Goal: Information Seeking & Learning: Learn about a topic

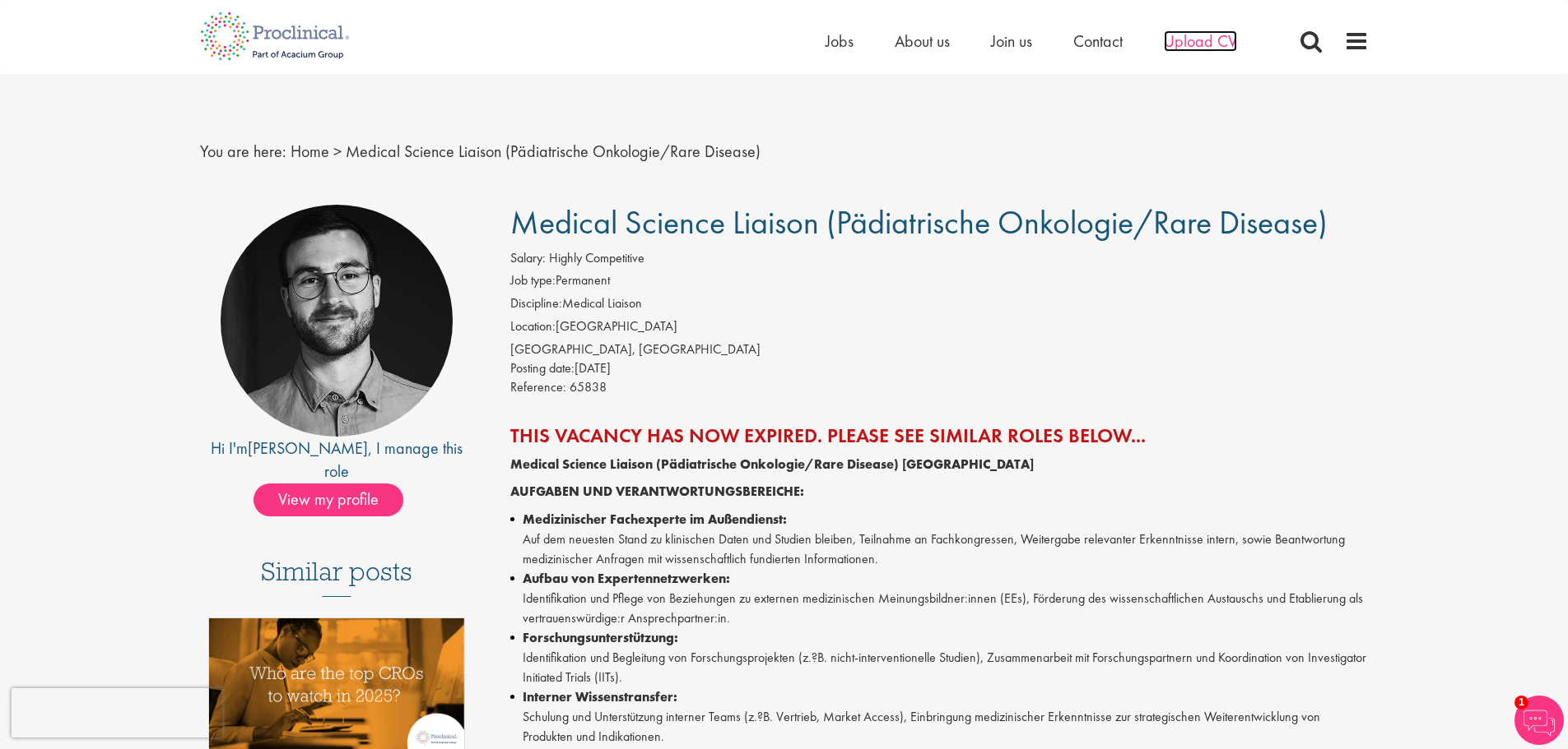
click at [1192, 33] on span "Upload CV" at bounding box center [1200, 41] width 73 height 22
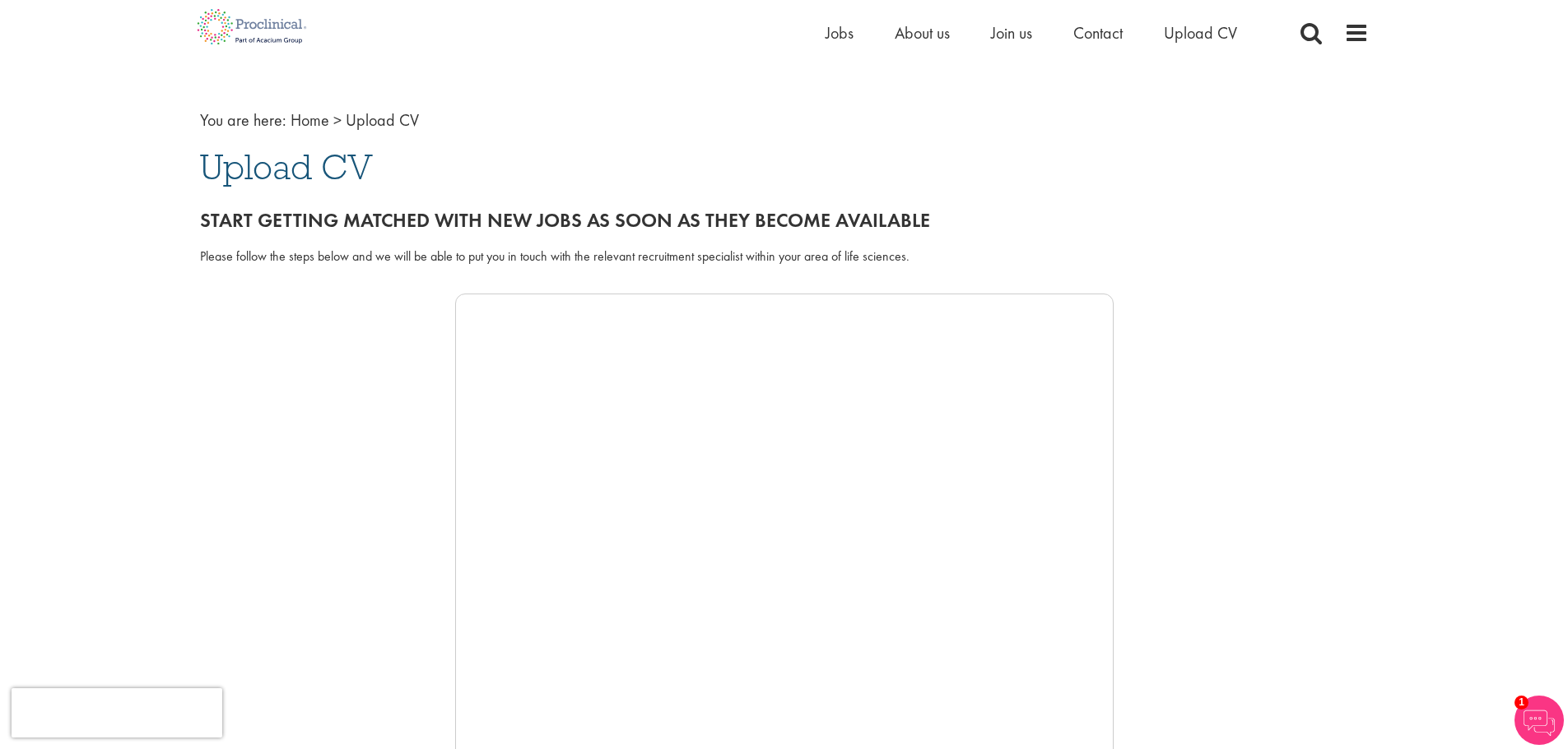
scroll to position [27, 0]
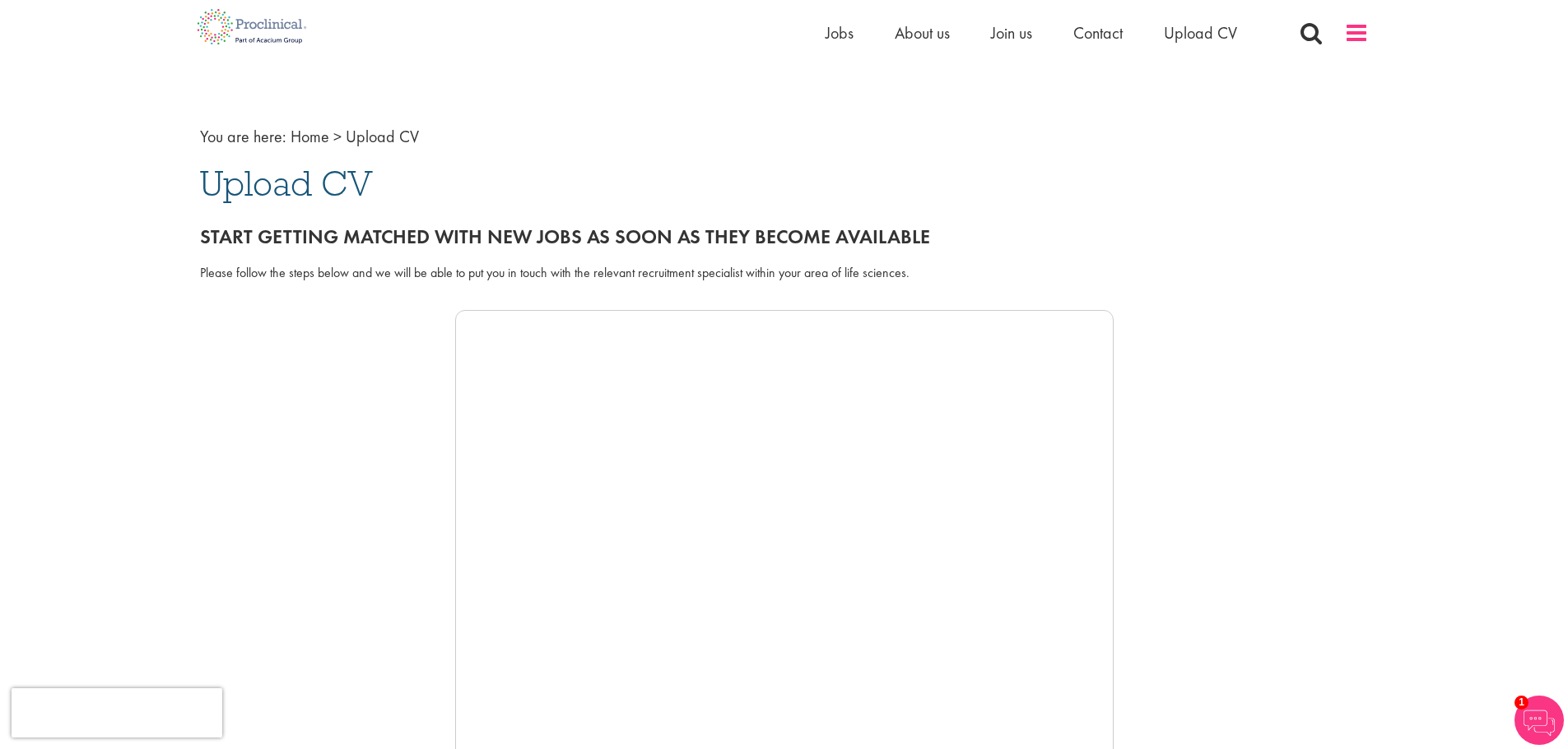
click at [1350, 32] on span at bounding box center [1356, 33] width 25 height 25
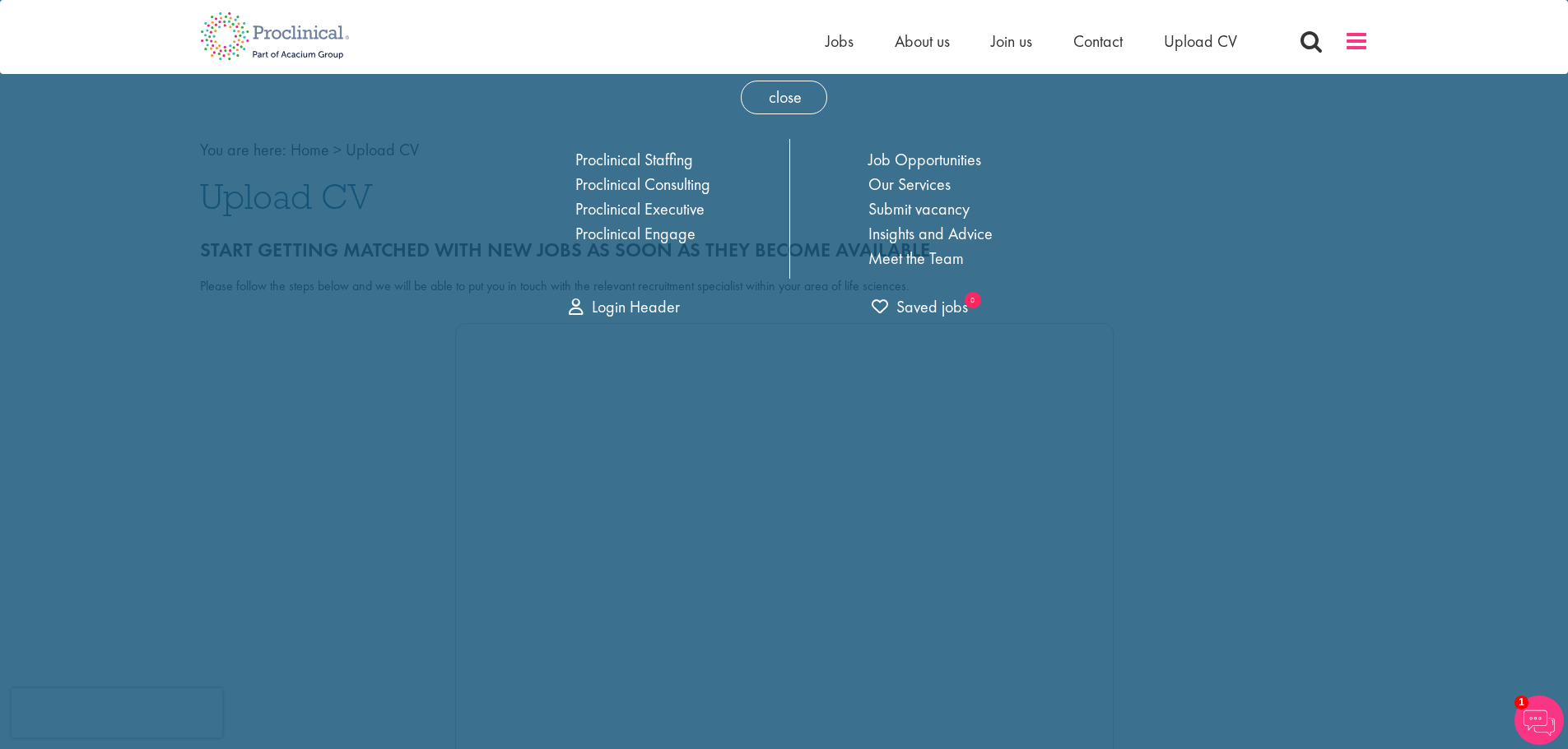
scroll to position [0, 0]
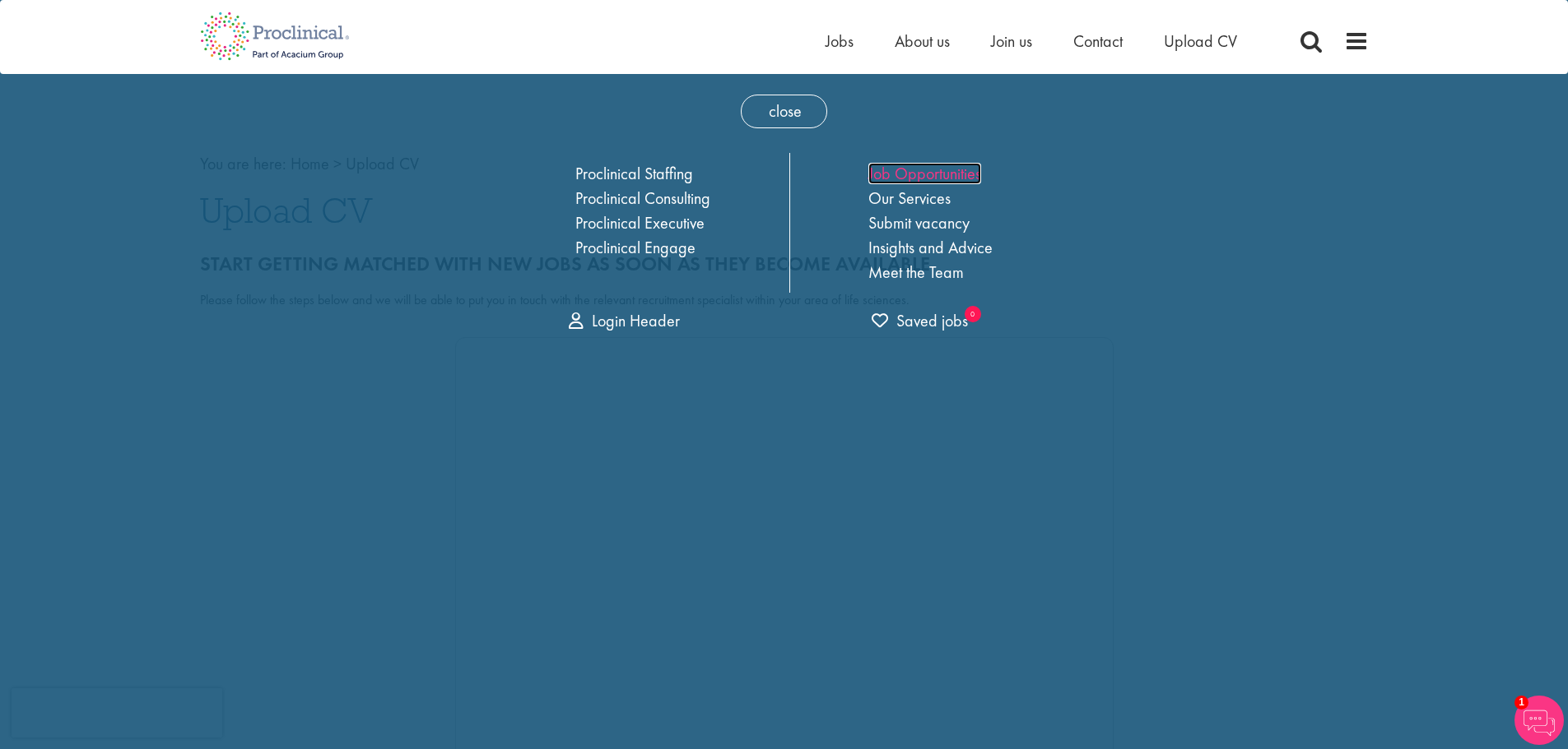
click at [964, 175] on link "Job Opportunities" at bounding box center [925, 173] width 113 height 22
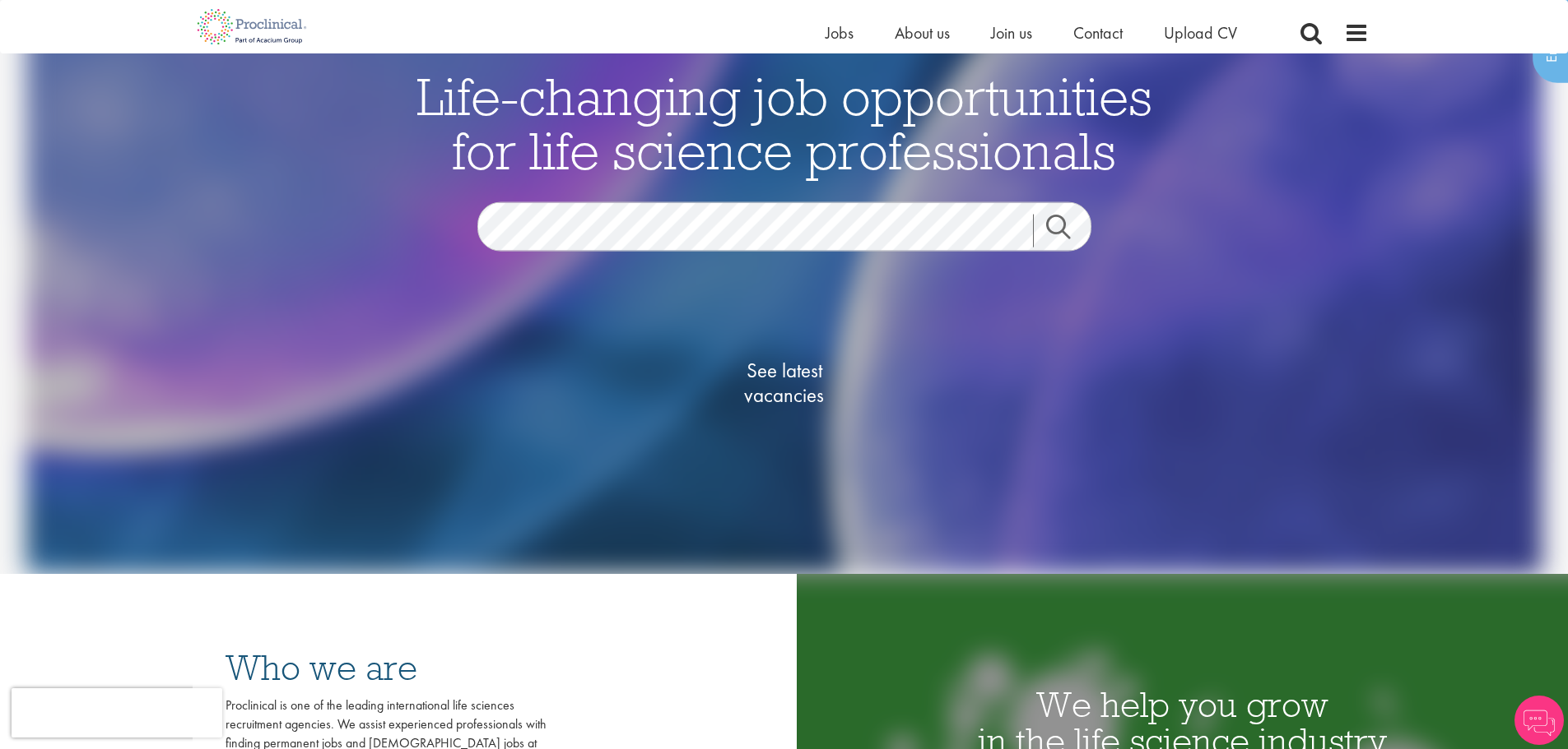
scroll to position [165, 0]
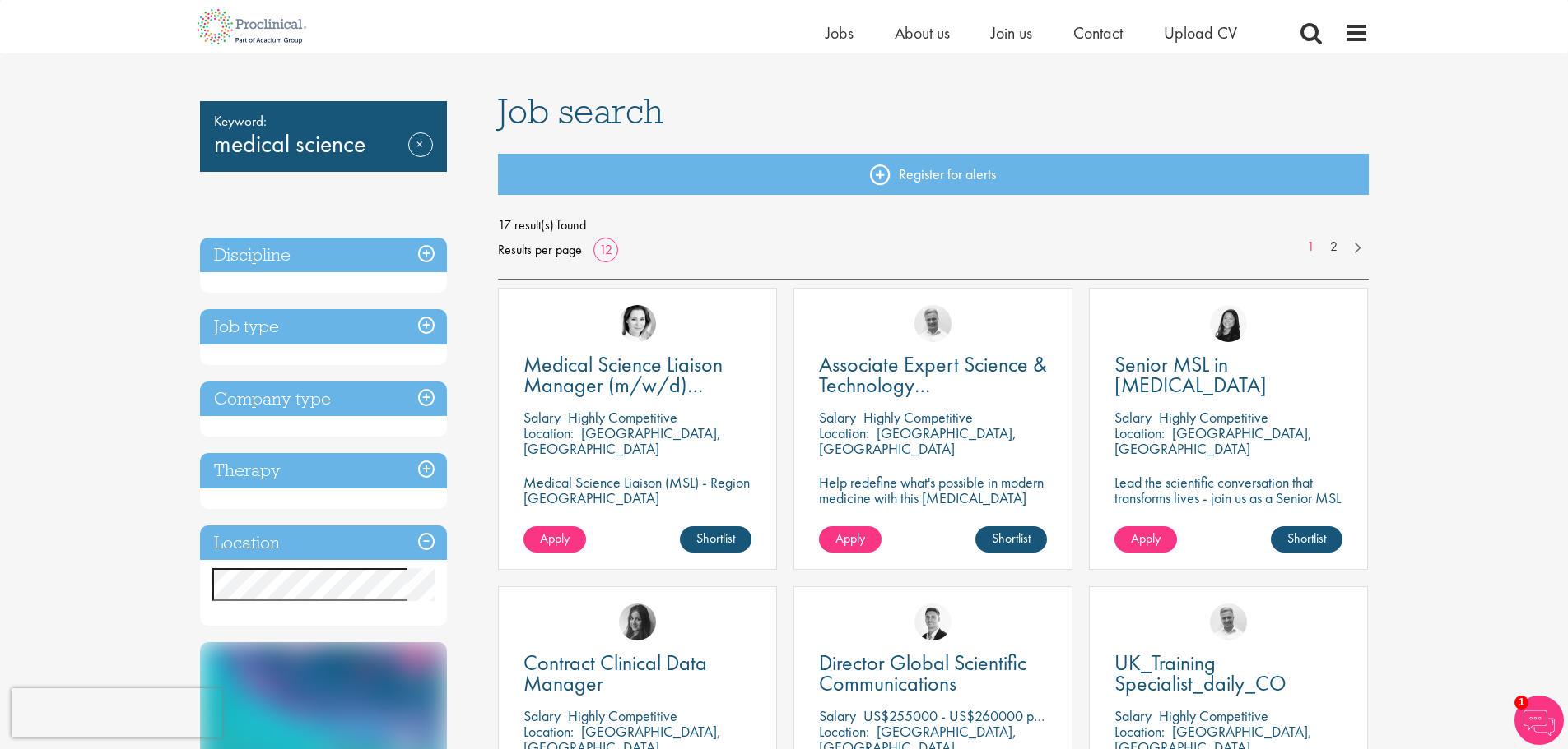
scroll to position [82, 0]
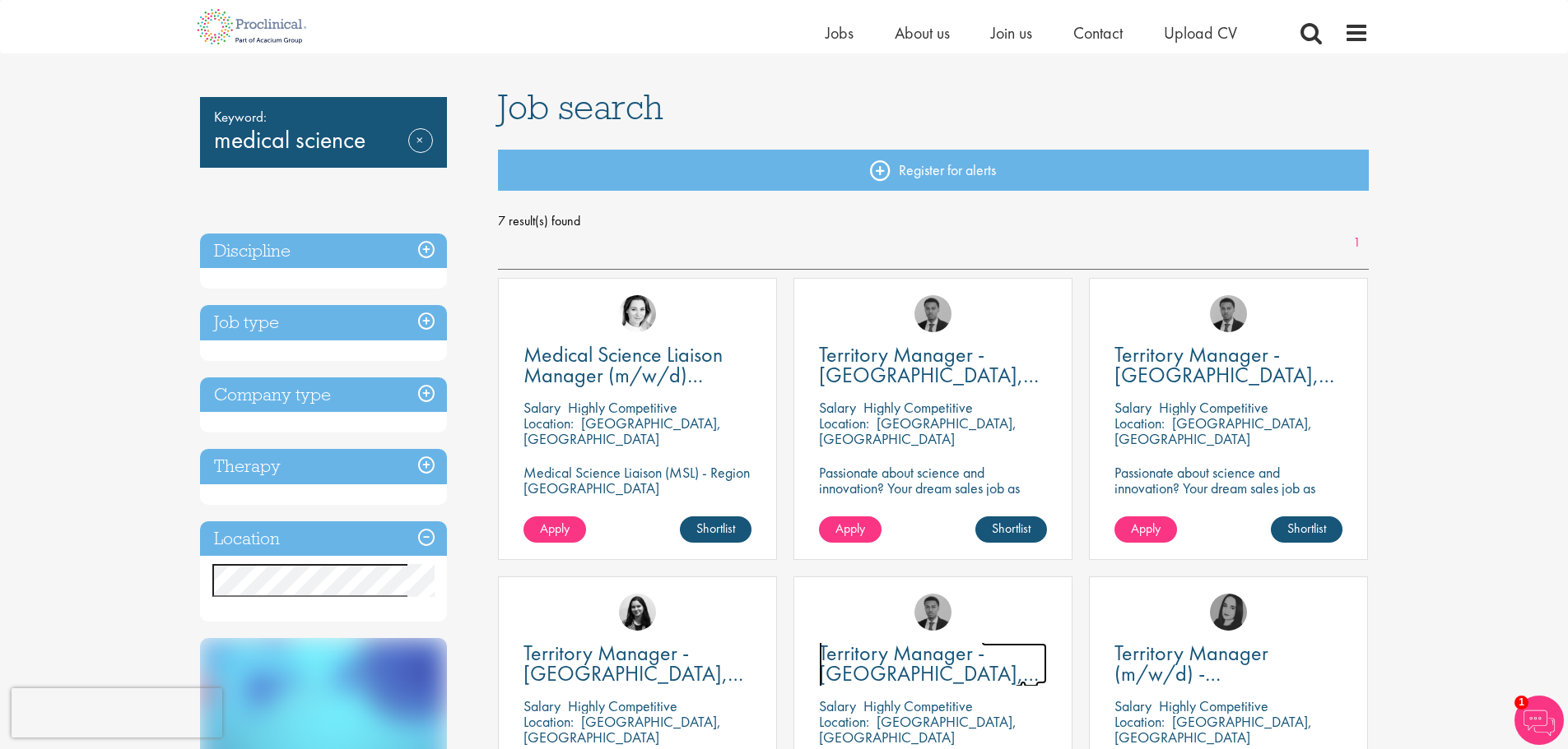
scroll to position [82, 0]
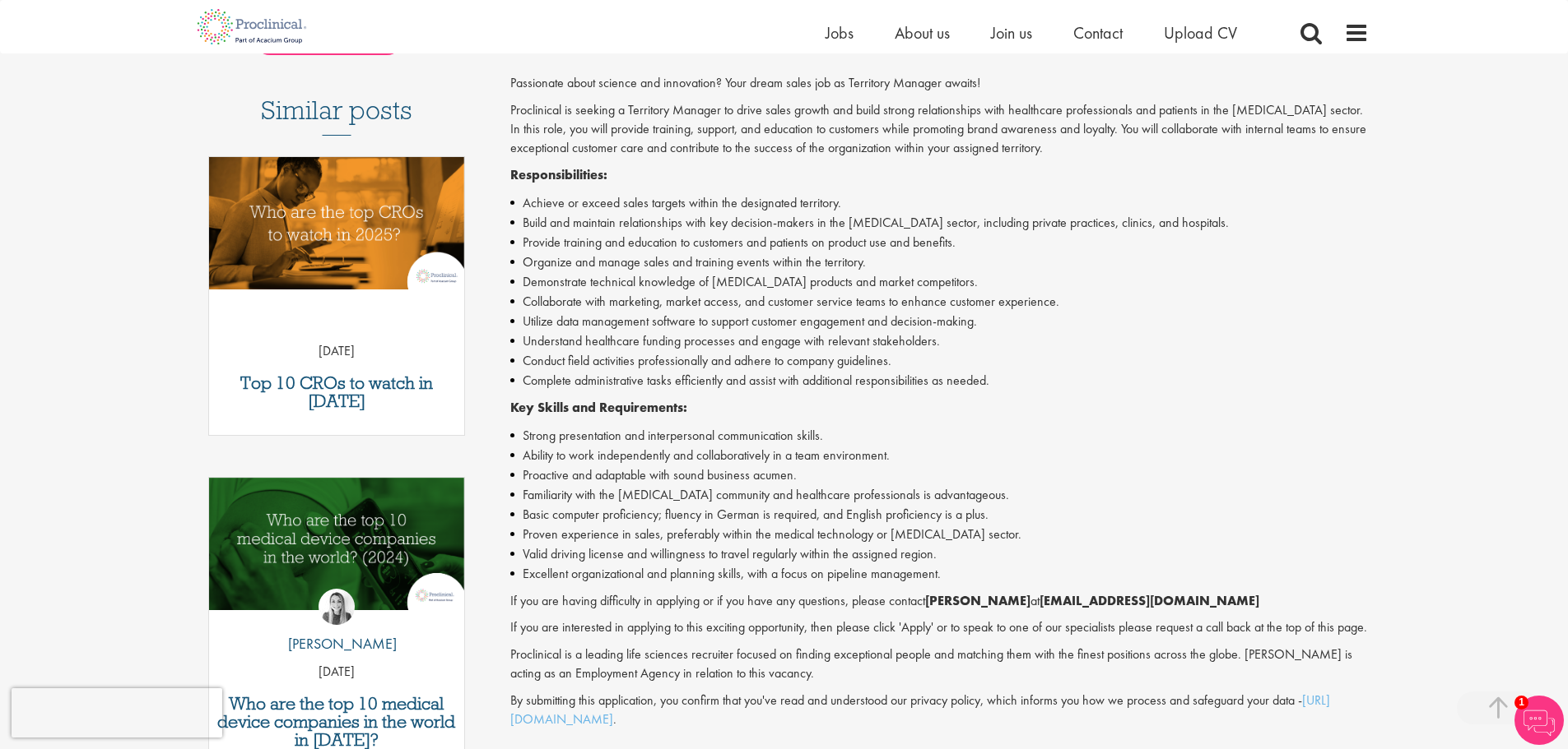
scroll to position [412, 0]
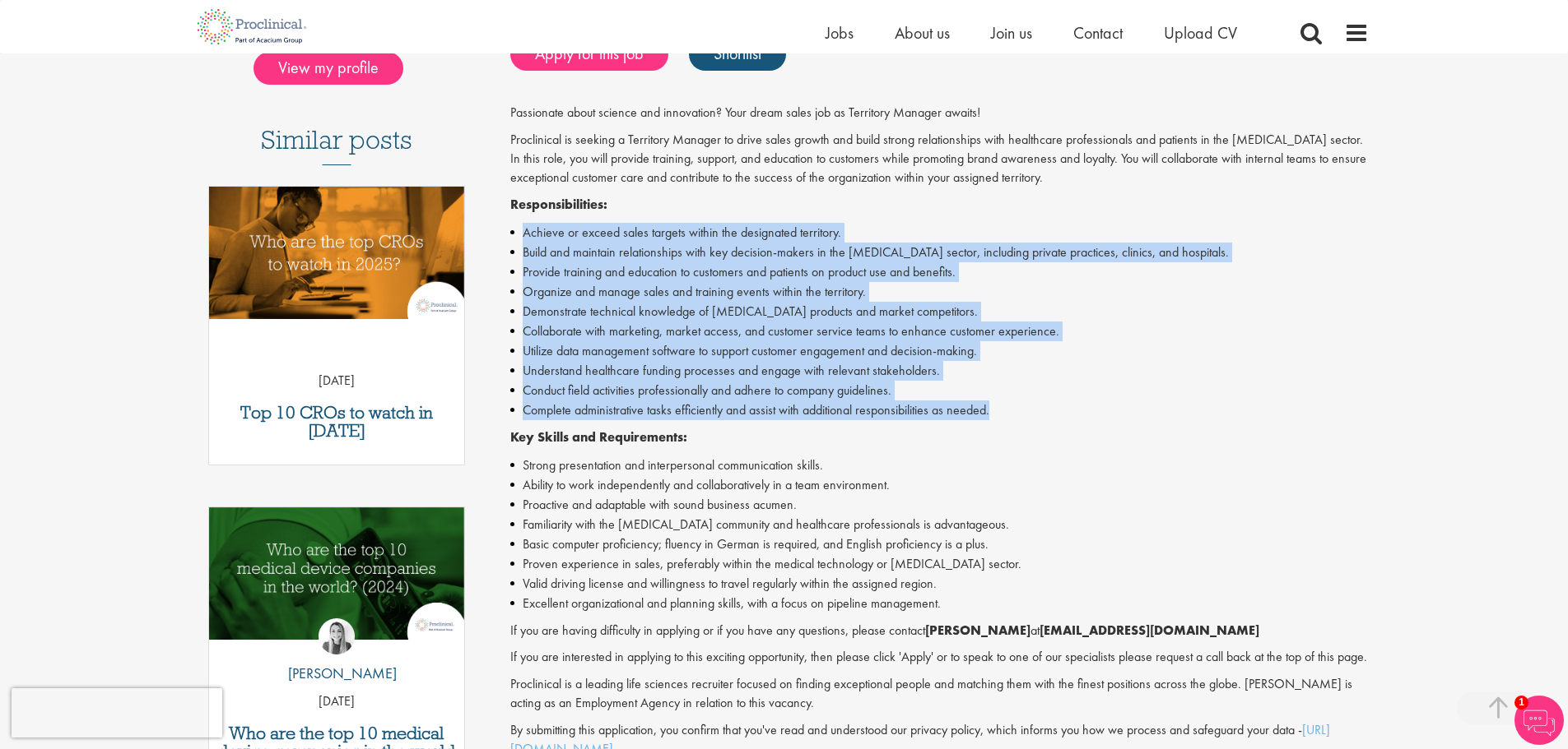
drag, startPoint x: 1020, startPoint y: 370, endPoint x: 513, endPoint y: 190, distance: 538.0
click at [513, 223] on ul "Achieve or exceed sales targets within the designated territory. Build and main…" at bounding box center [939, 321] width 858 height 198
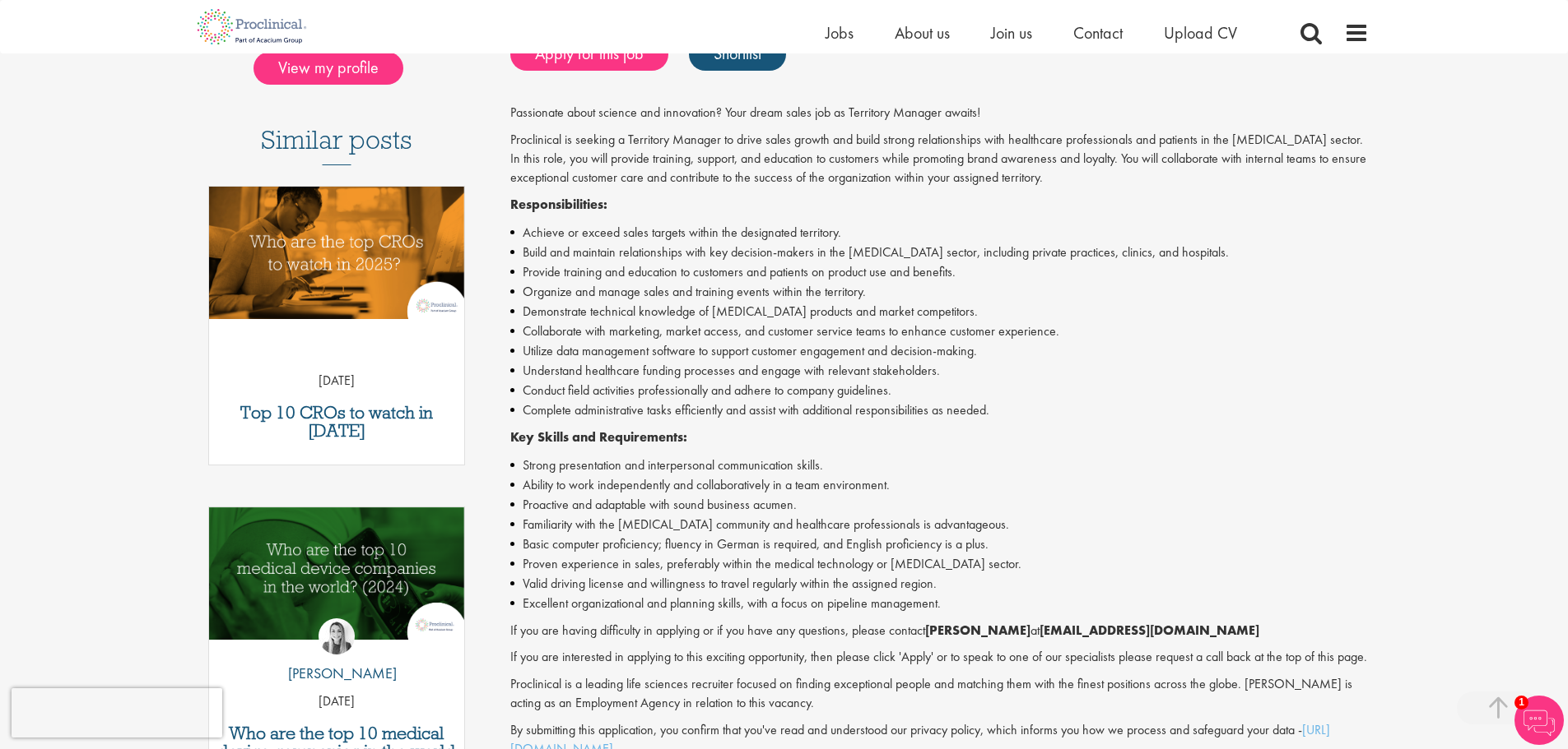
click at [1119, 429] on p "Key Skills and Requirements:" at bounding box center [939, 438] width 858 height 19
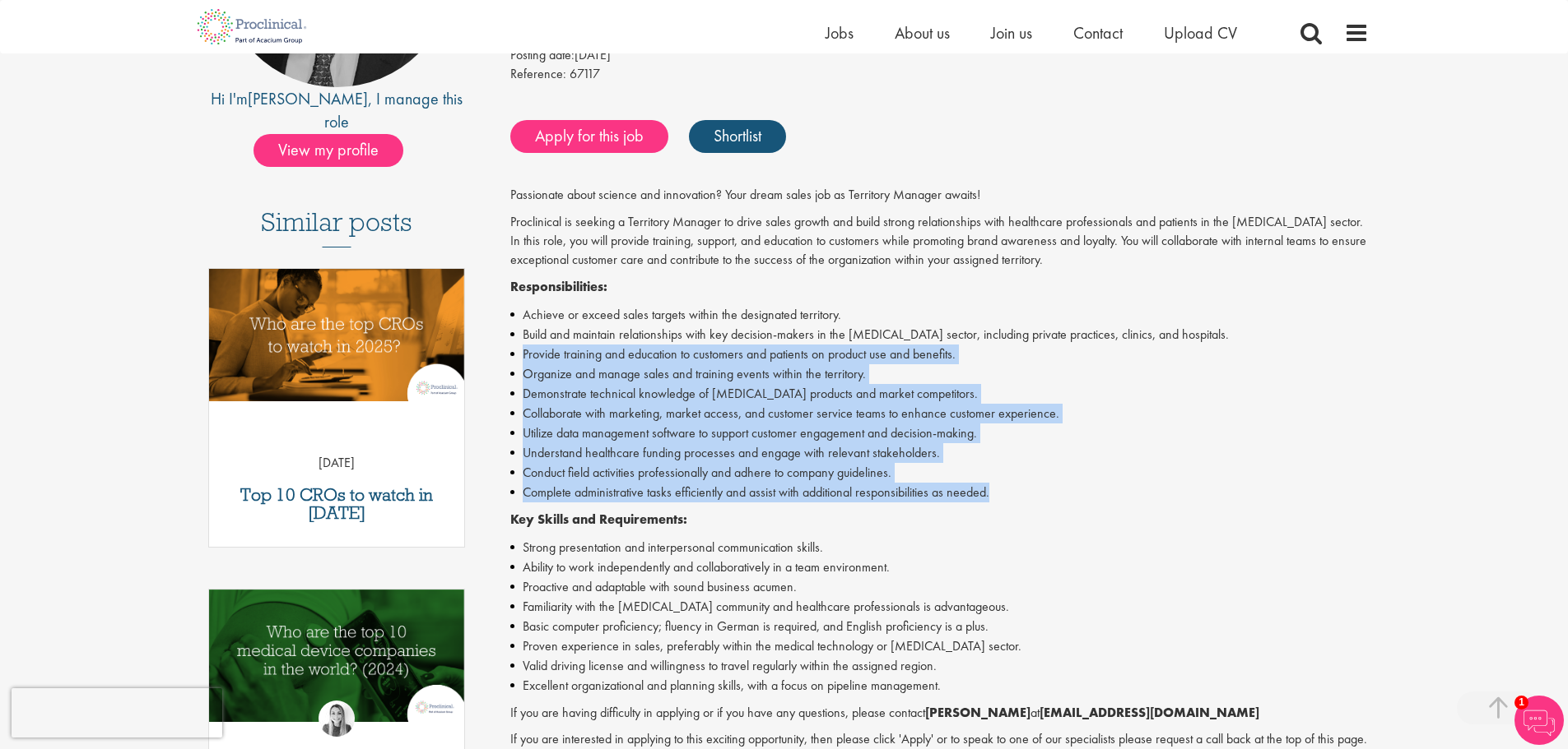
drag, startPoint x: 523, startPoint y: 316, endPoint x: 1008, endPoint y: 455, distance: 504.5
click at [1008, 455] on ul "Achieve or exceed sales targets within the designated territory. Build and main…" at bounding box center [939, 404] width 858 height 198
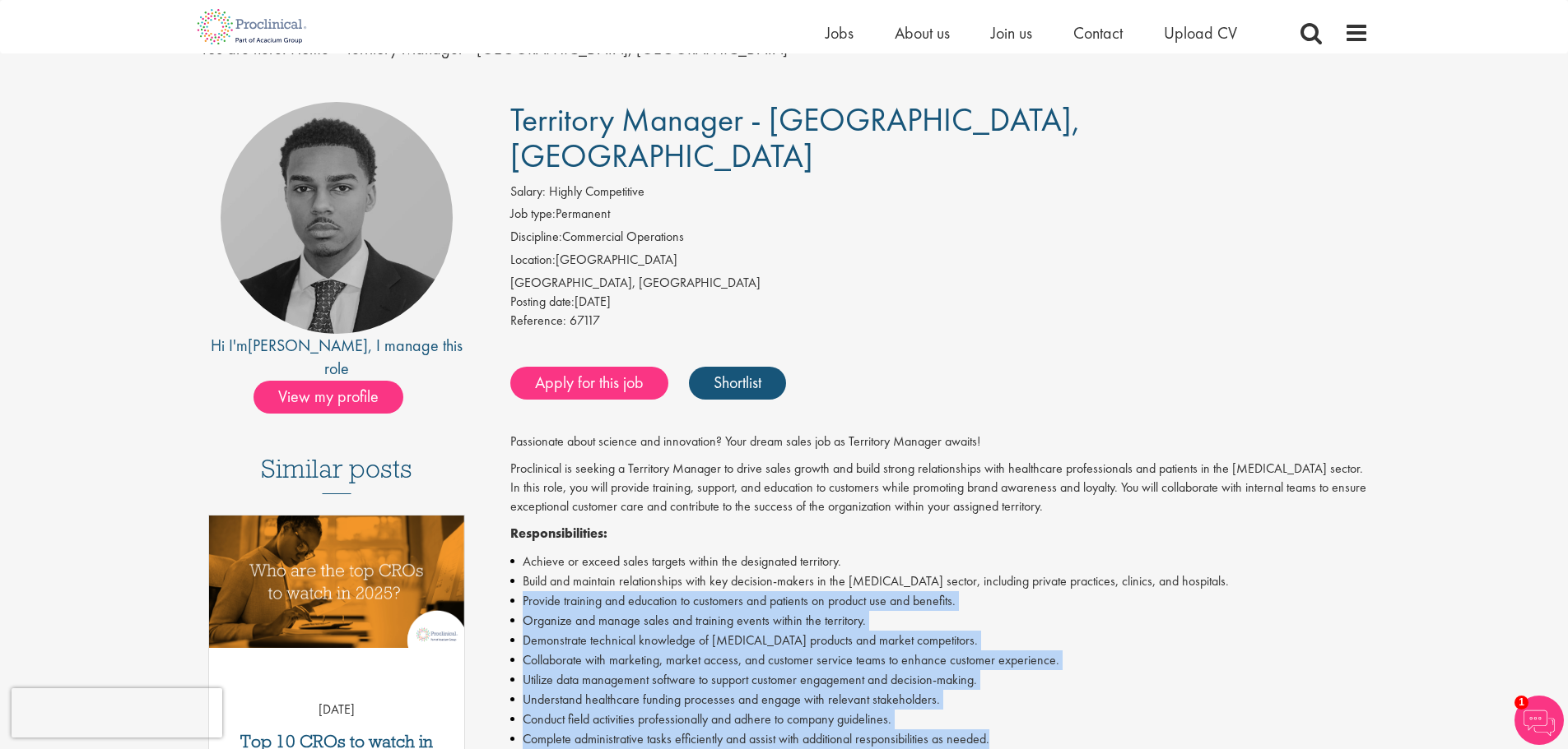
scroll to position [0, 0]
